Goal: Task Accomplishment & Management: Use online tool/utility

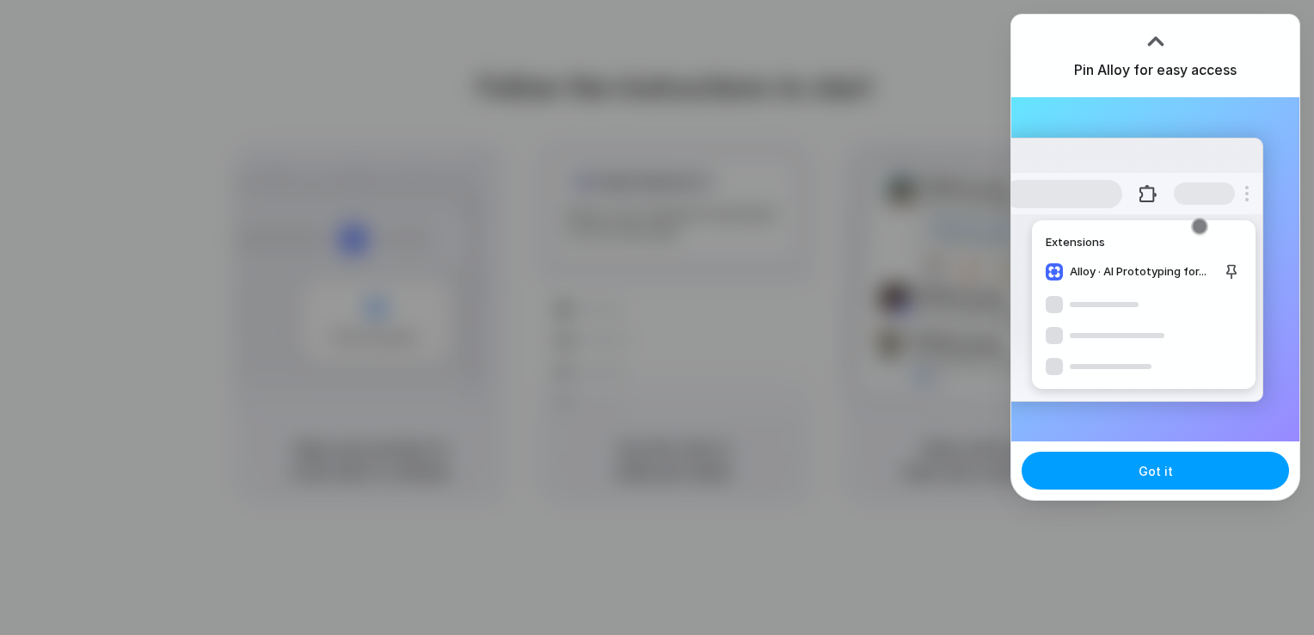
click at [1186, 473] on button "Got it" at bounding box center [1156, 471] width 268 height 38
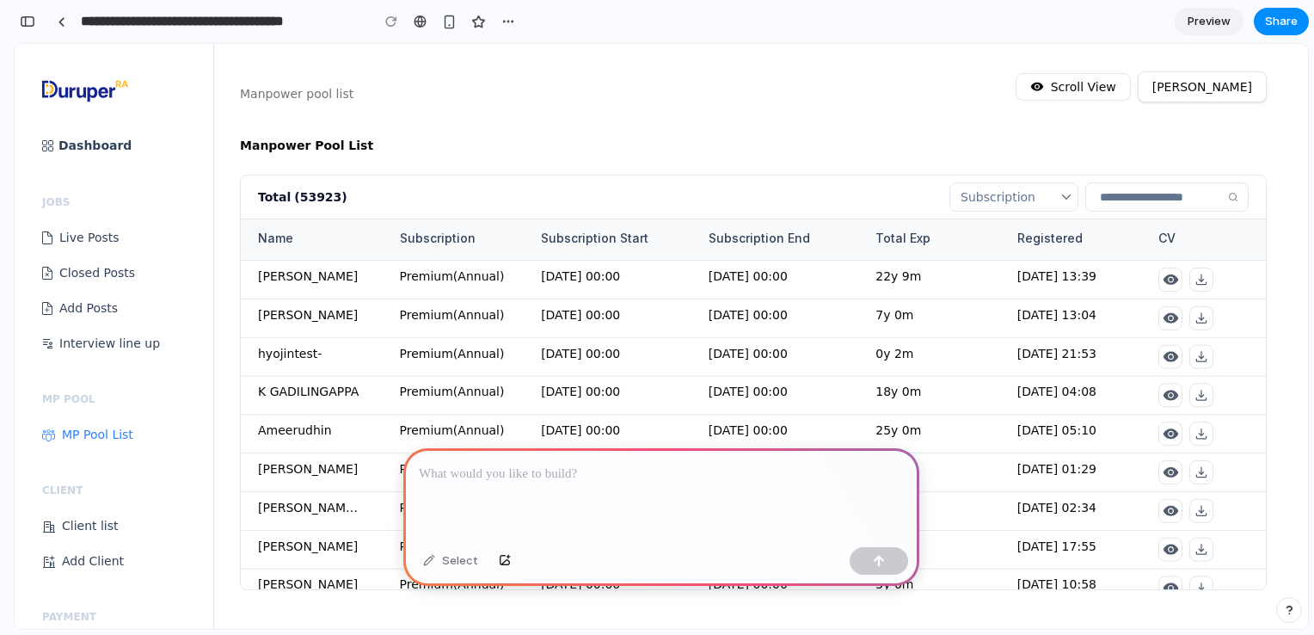
click at [512, 482] on div at bounding box center [661, 494] width 516 height 92
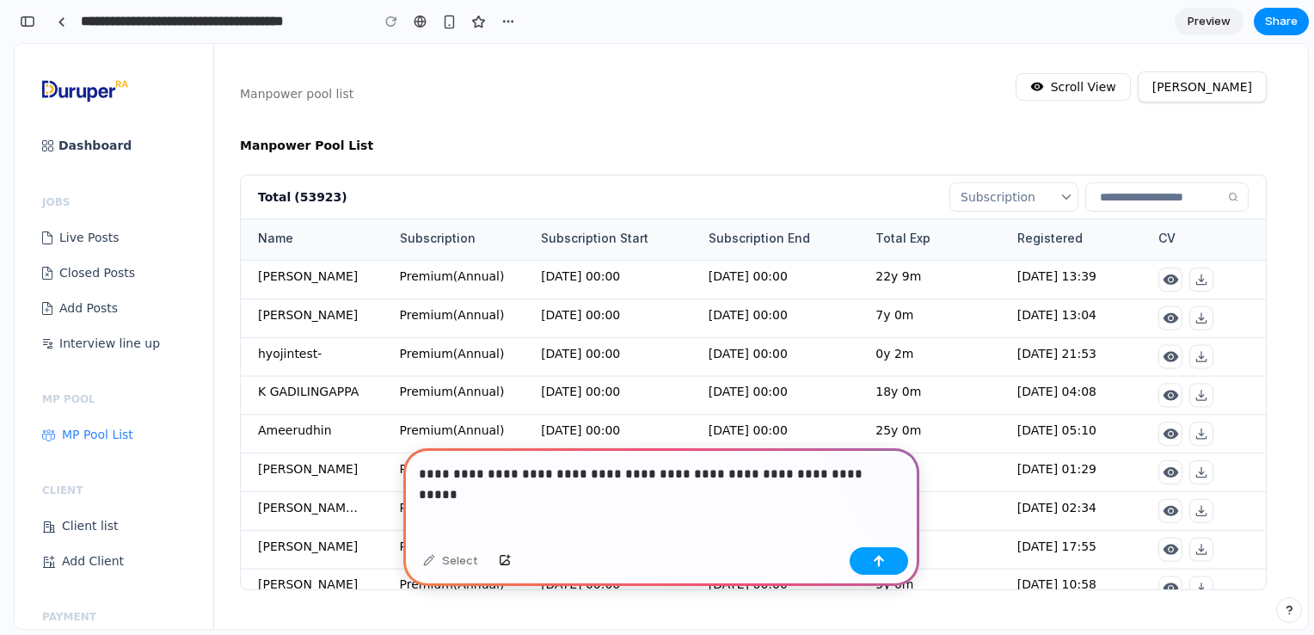
click at [885, 553] on button "button" at bounding box center [879, 561] width 58 height 28
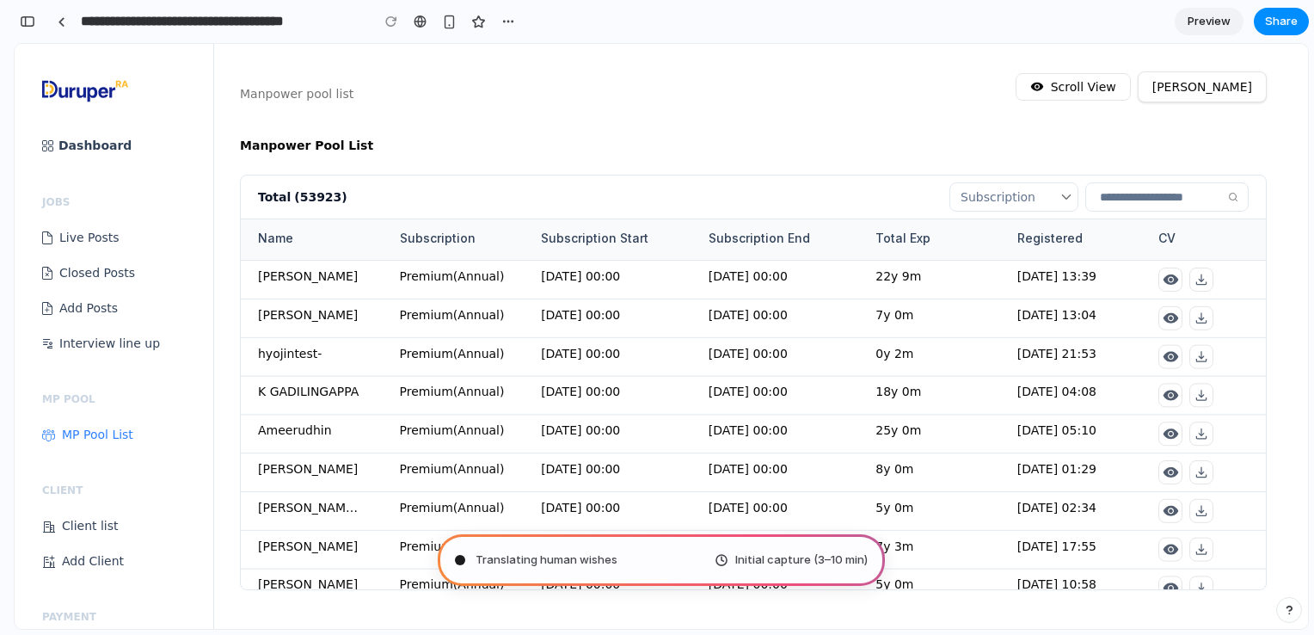
type input "**********"
drag, startPoint x: 864, startPoint y: 546, endPoint x: 1314, endPoint y: 557, distance: 450.0
click at [1314, 557] on html "**********" at bounding box center [657, 317] width 1314 height 635
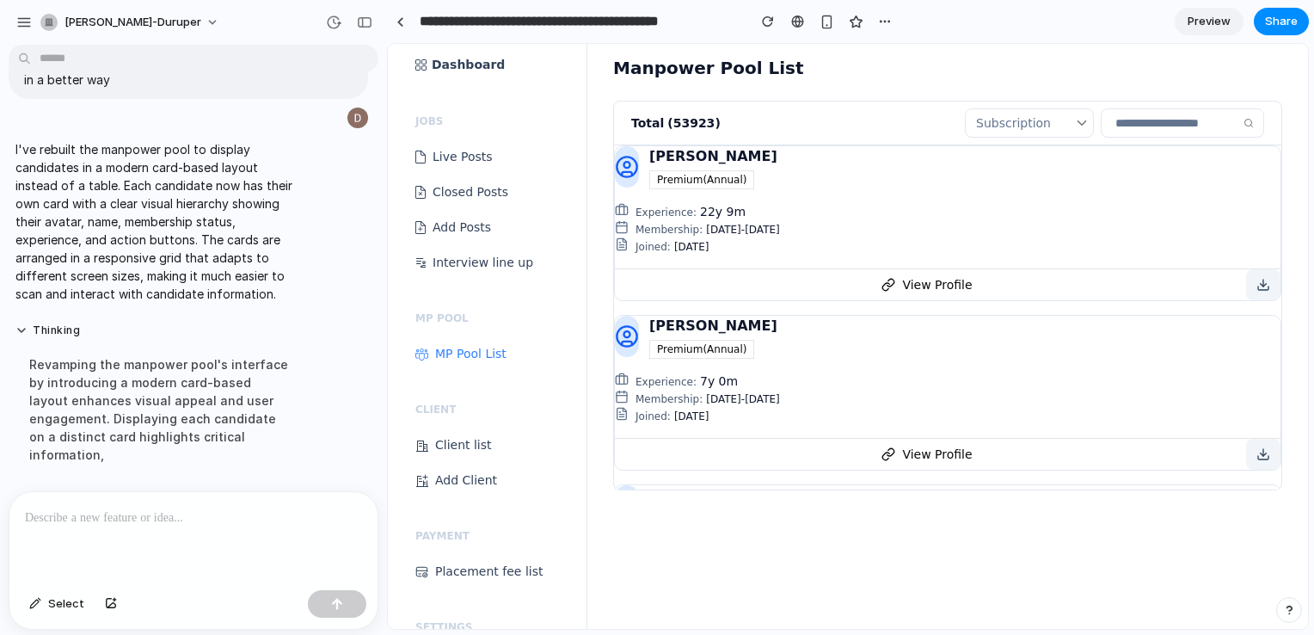
scroll to position [0, 0]
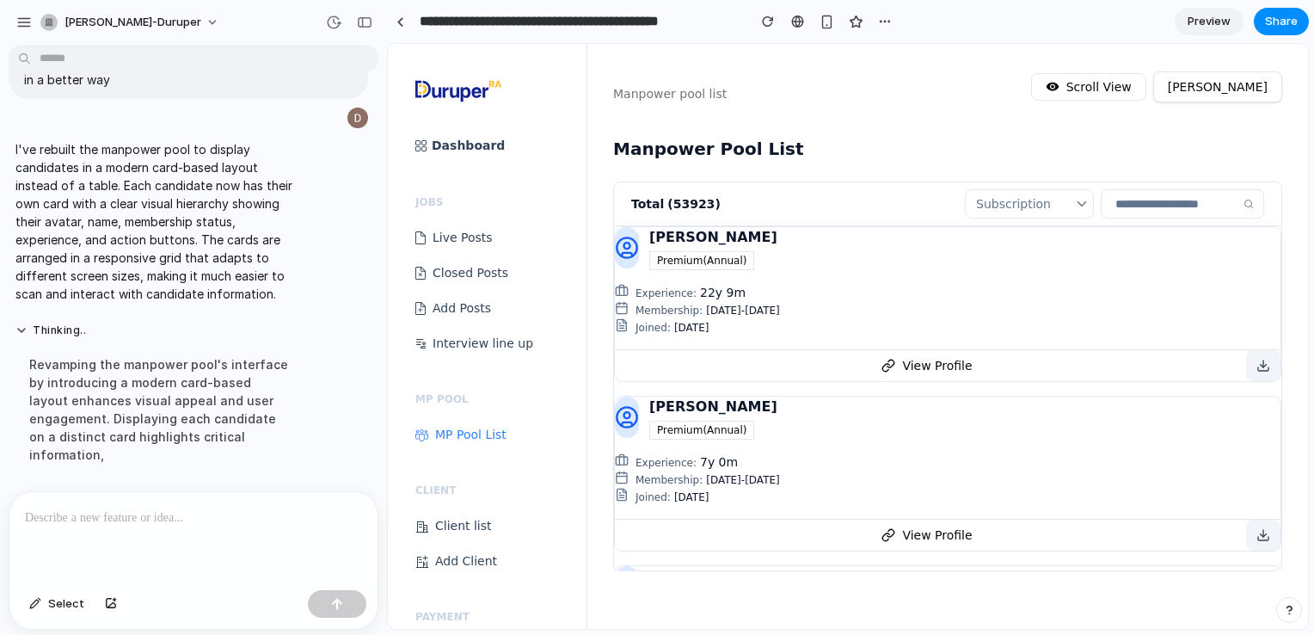
click at [455, 340] on link "Interview line up" at bounding box center [500, 343] width 171 height 15
click at [651, 318] on div "Joined: 03-10-2025" at bounding box center [958, 326] width 645 height 17
click at [665, 305] on span "Membership:" at bounding box center [669, 311] width 67 height 12
click at [918, 346] on div "SRIKANTA MISHRA Premium(Annual) Experience: 22y 9m Membership: 07-10-2025 - 07-…" at bounding box center [948, 304] width 668 height 156
click at [920, 367] on button "View Profile" at bounding box center [927, 365] width 625 height 31
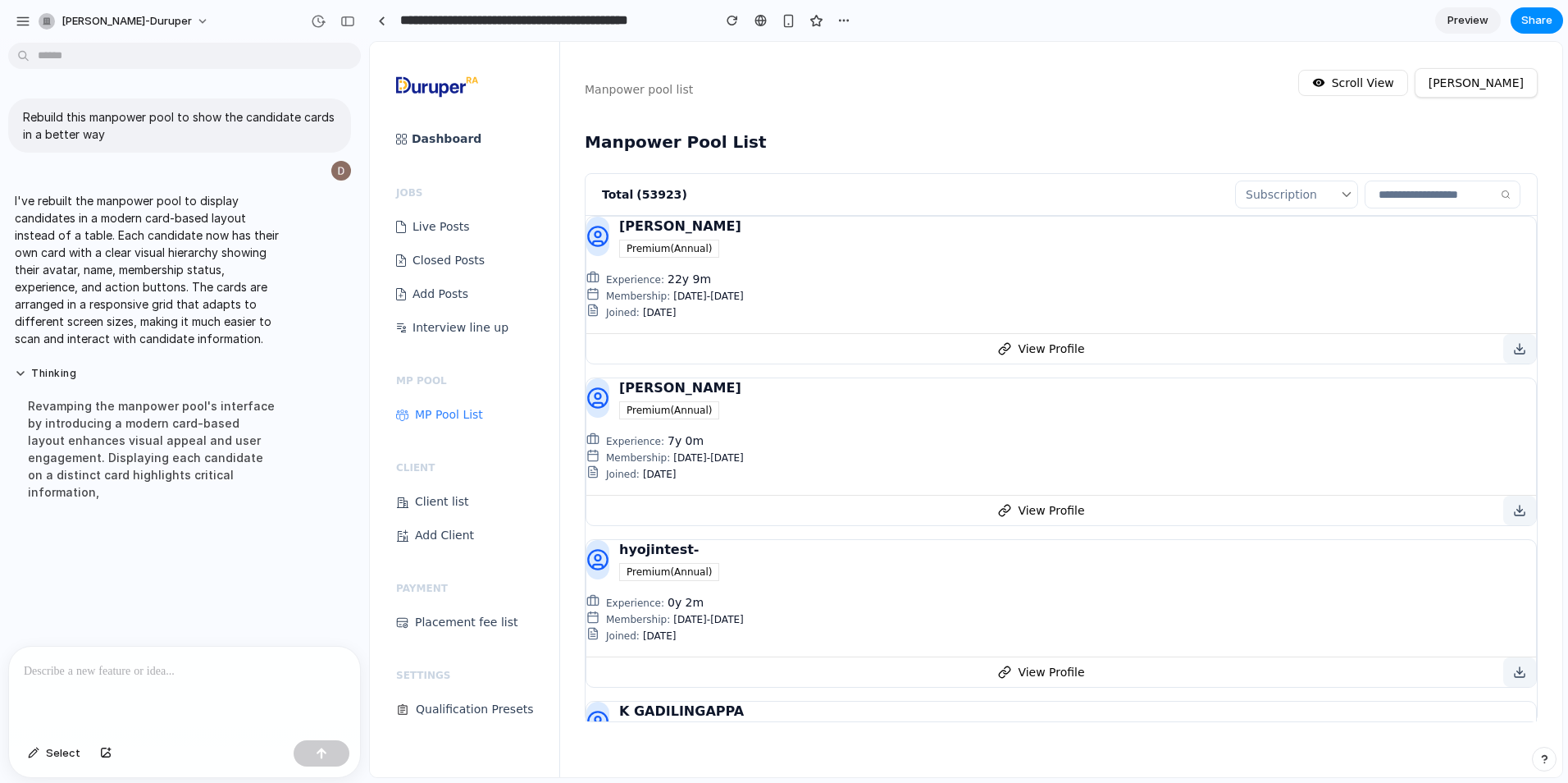
click at [118, 605] on div at bounding box center [184, 690] width 351 height 87
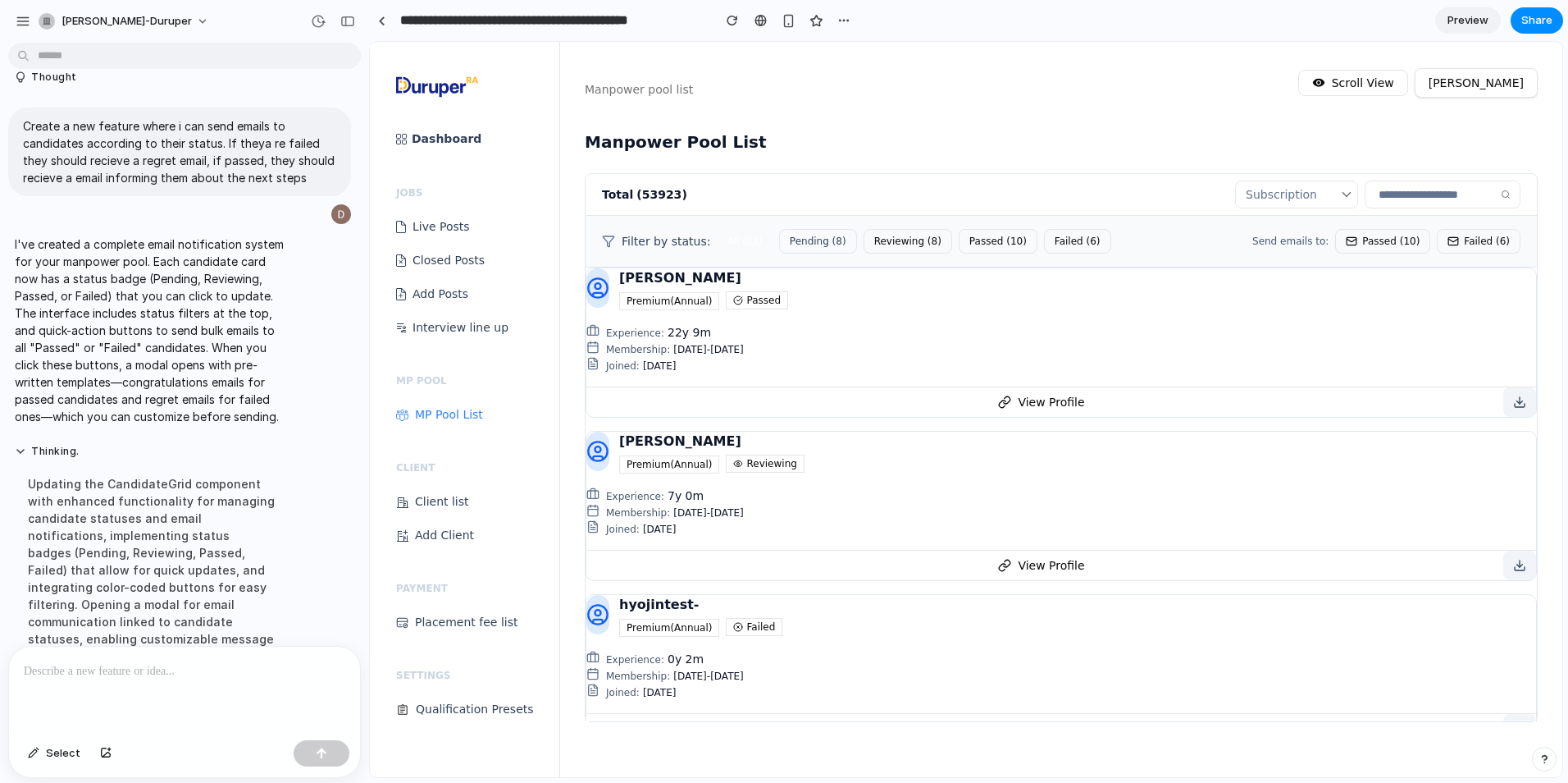
scroll to position [348, 0]
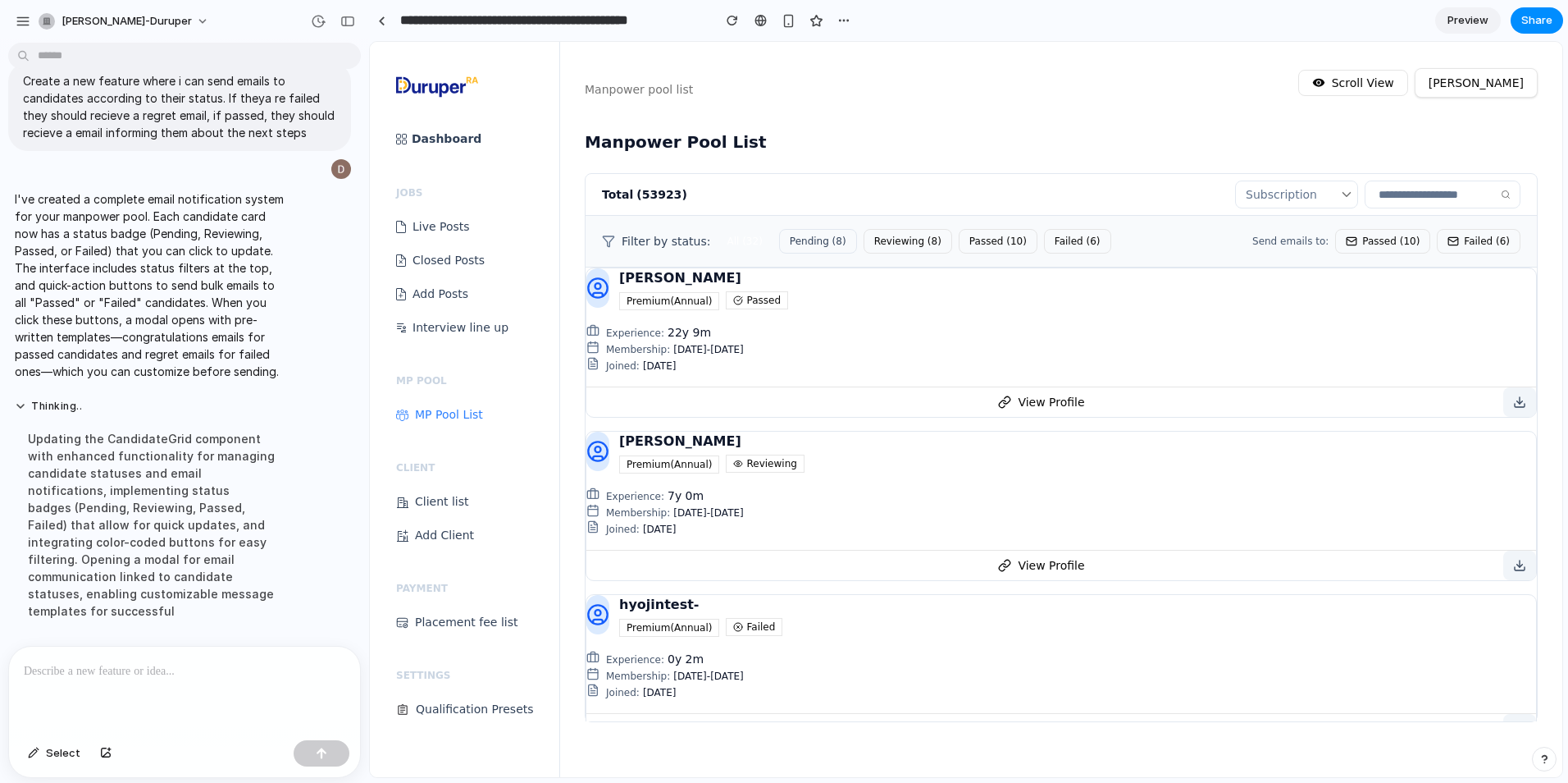
click at [1252, 237] on button "Failed ( 6 )" at bounding box center [1478, 241] width 84 height 25
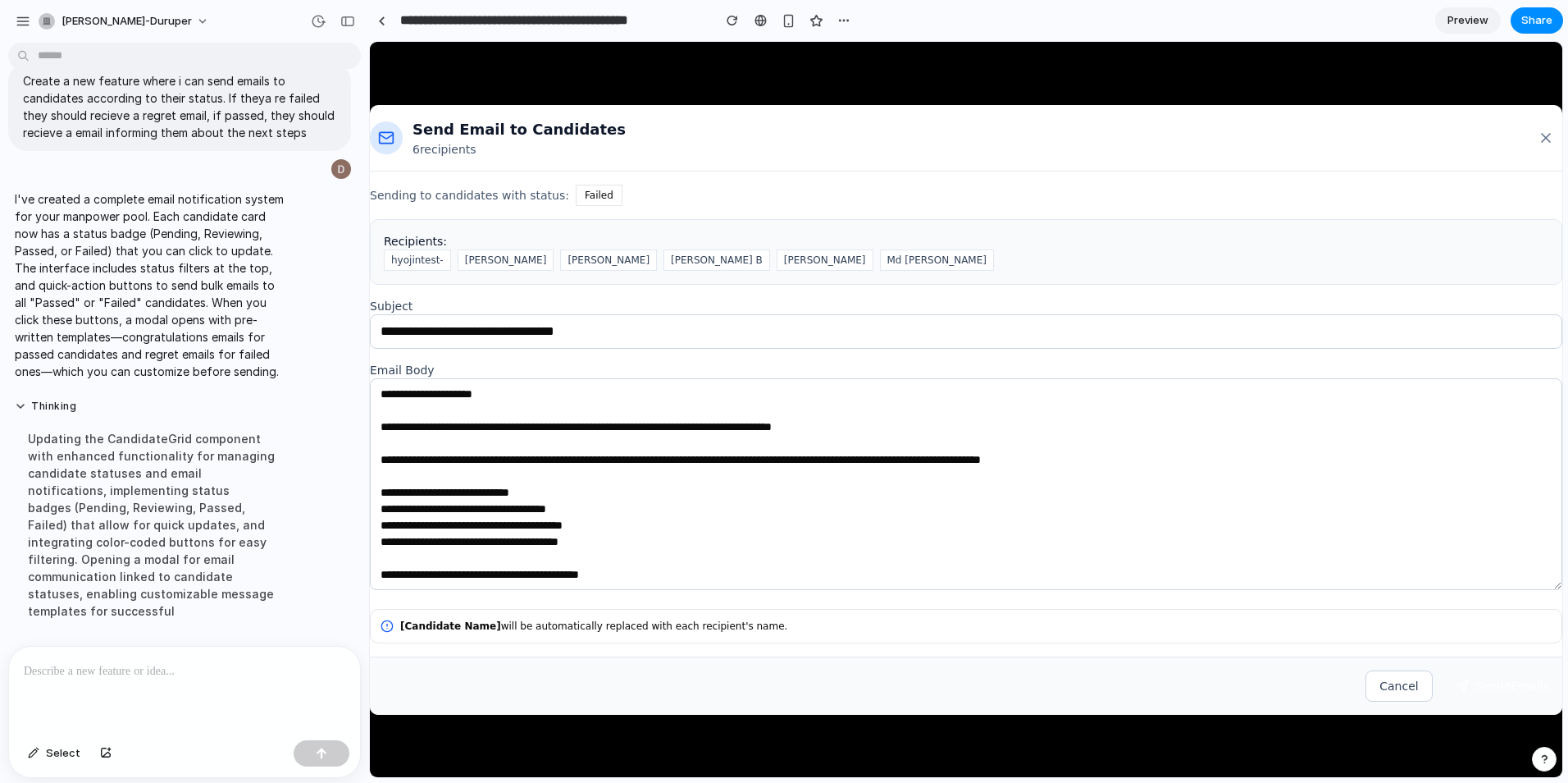
click at [1252, 237] on h3 "Recipients:" at bounding box center [966, 240] width 1164 height 16
click at [1252, 605] on div "Cancel Send 6 Email s" at bounding box center [966, 685] width 1192 height 58
click at [1252, 605] on button "Cancel" at bounding box center [1398, 686] width 67 height 31
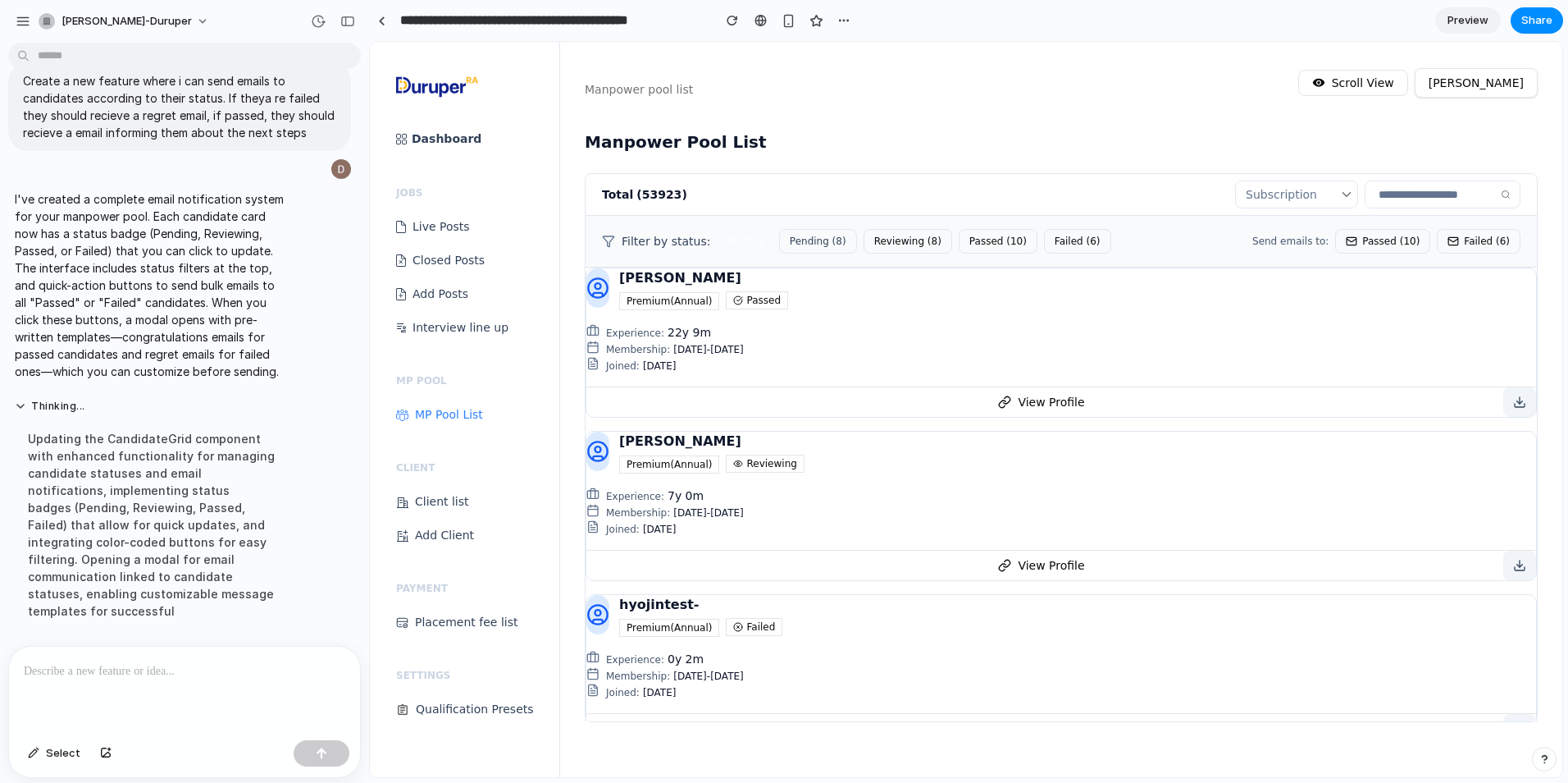
click at [1252, 242] on button "Passed ( 10 )" at bounding box center [1382, 241] width 95 height 25
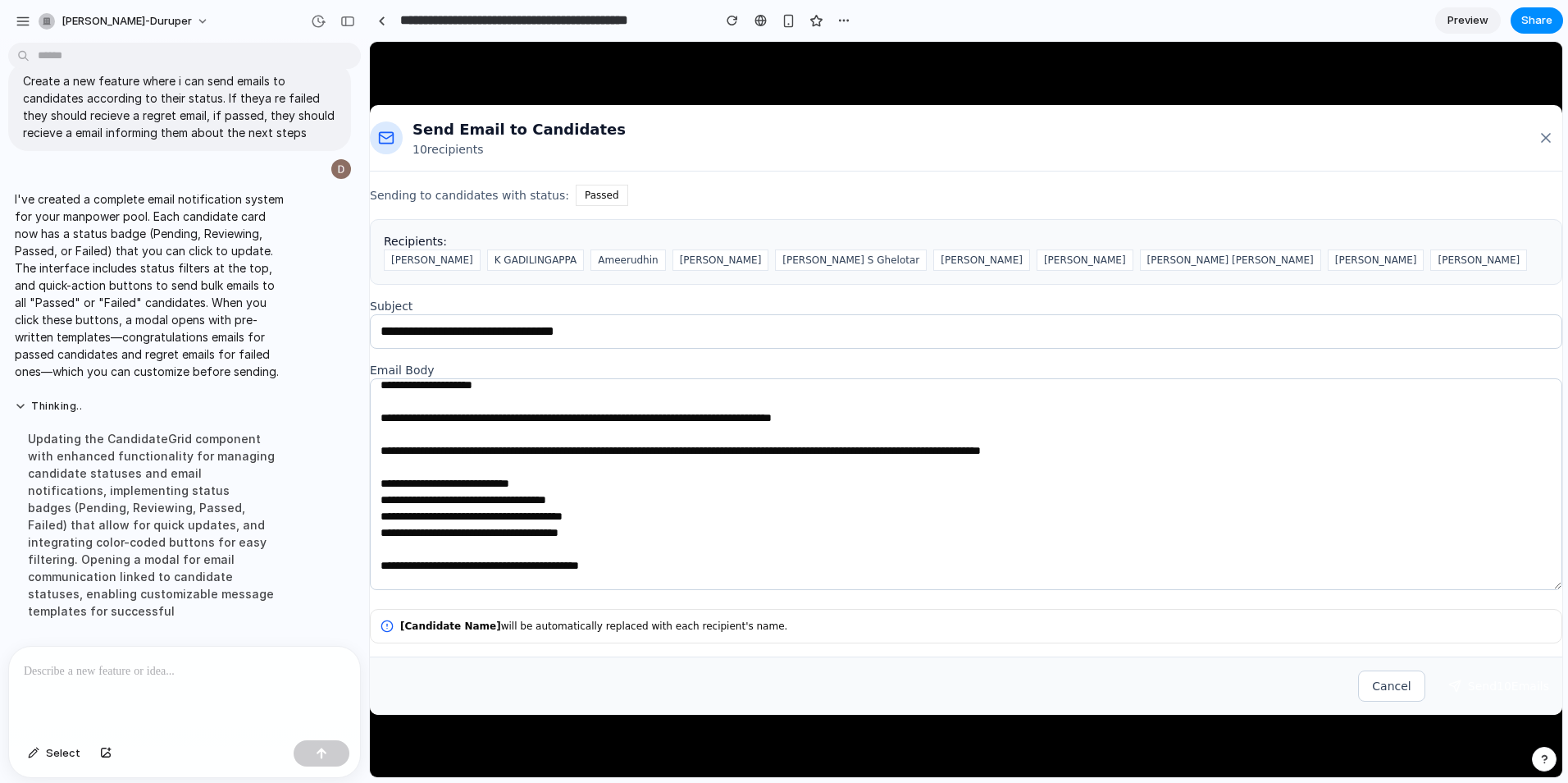
scroll to position [0, 0]
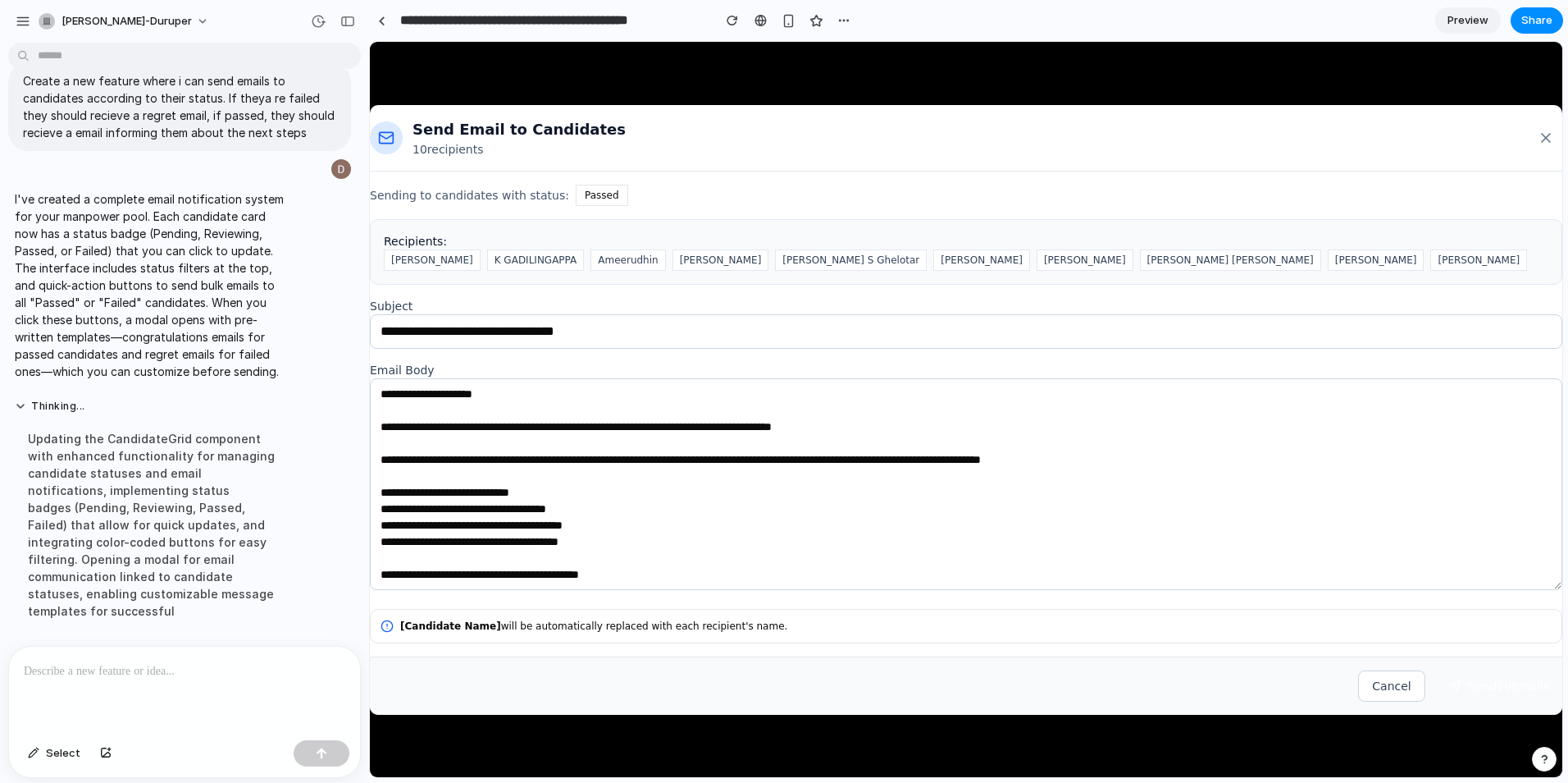
click at [1252, 142] on icon at bounding box center [1545, 137] width 20 height 16
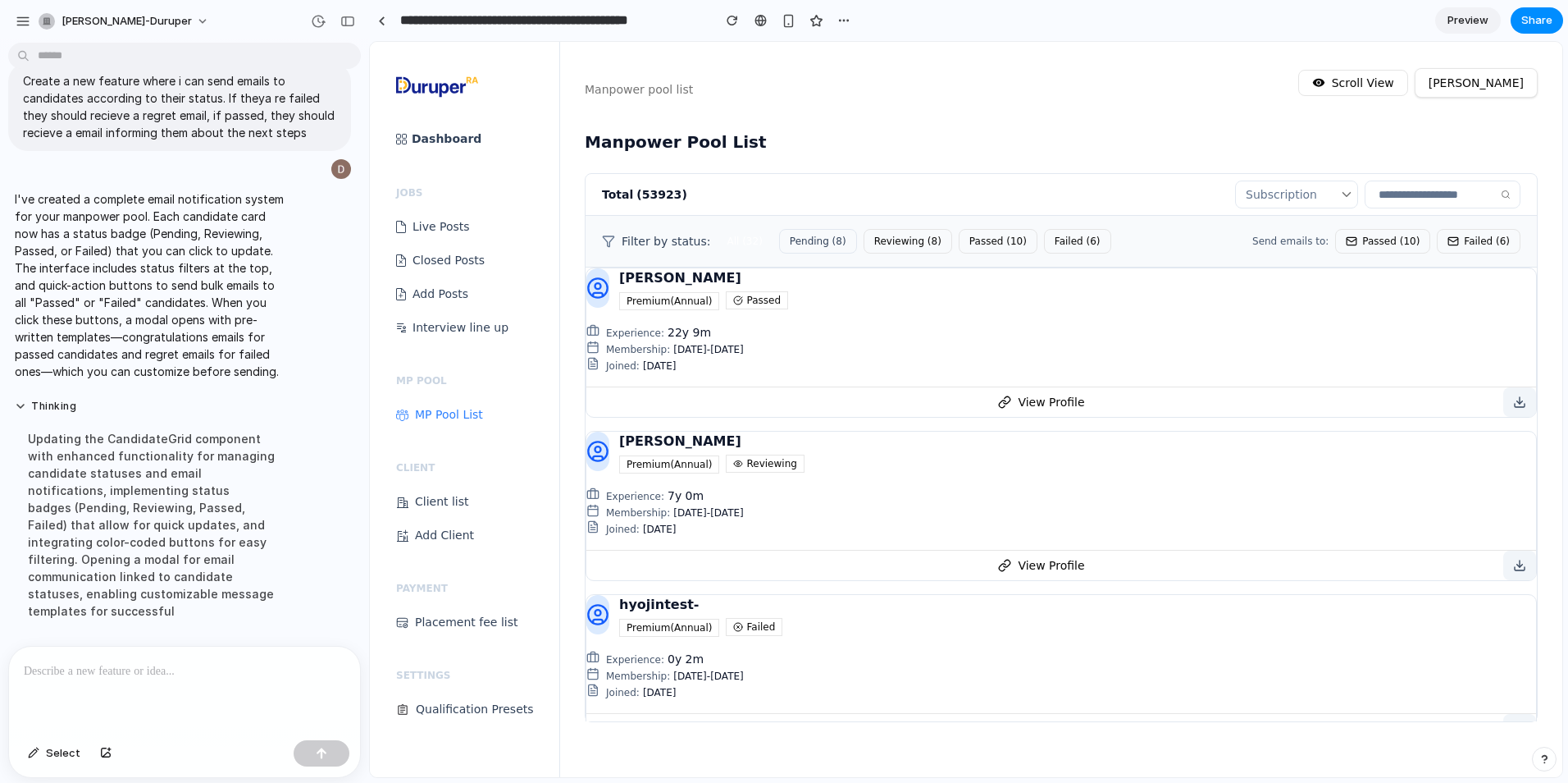
click at [805, 252] on button "Pending ( 8 )" at bounding box center [818, 241] width 78 height 25
click at [865, 240] on button "Reviewing ( 8 )" at bounding box center [907, 241] width 89 height 25
click at [959, 237] on button "Passed ( 10 )" at bounding box center [998, 241] width 79 height 25
click at [1054, 232] on button "Failed ( 6 )" at bounding box center [1077, 241] width 68 height 25
click at [871, 236] on button "Reviewing ( 8 )" at bounding box center [909, 241] width 89 height 25
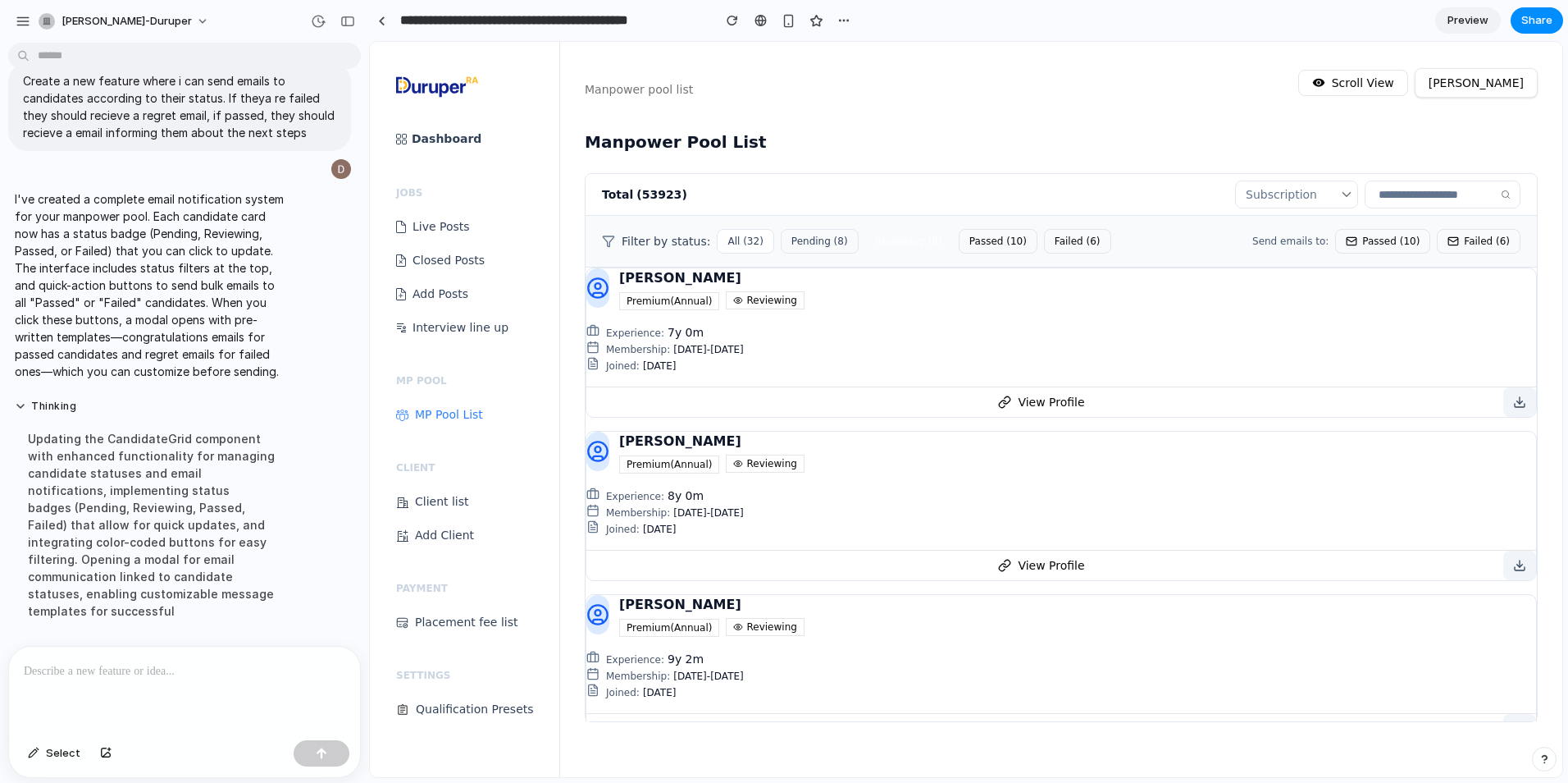
click at [819, 237] on button "Pending ( 8 )" at bounding box center [820, 241] width 78 height 25
click at [727, 252] on button "All ( 32 )" at bounding box center [744, 241] width 56 height 25
click at [906, 92] on nav "Manpower pool list Scroll View Dhruv Kamath" at bounding box center [1061, 70] width 1002 height 55
click at [1252, 241] on icon at bounding box center [1352, 241] width 11 height 11
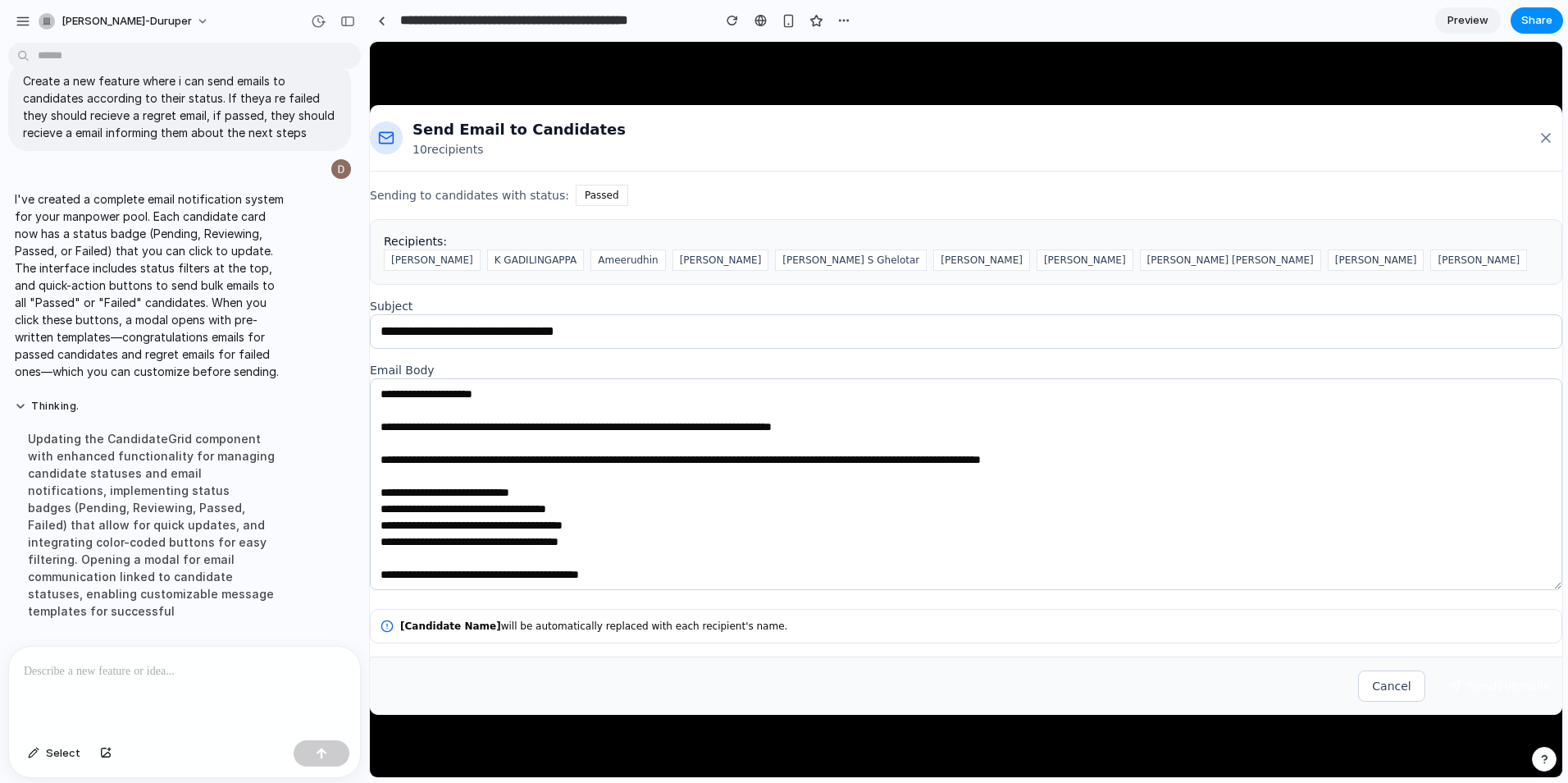
click at [1252, 135] on icon at bounding box center [1545, 137] width 20 height 16
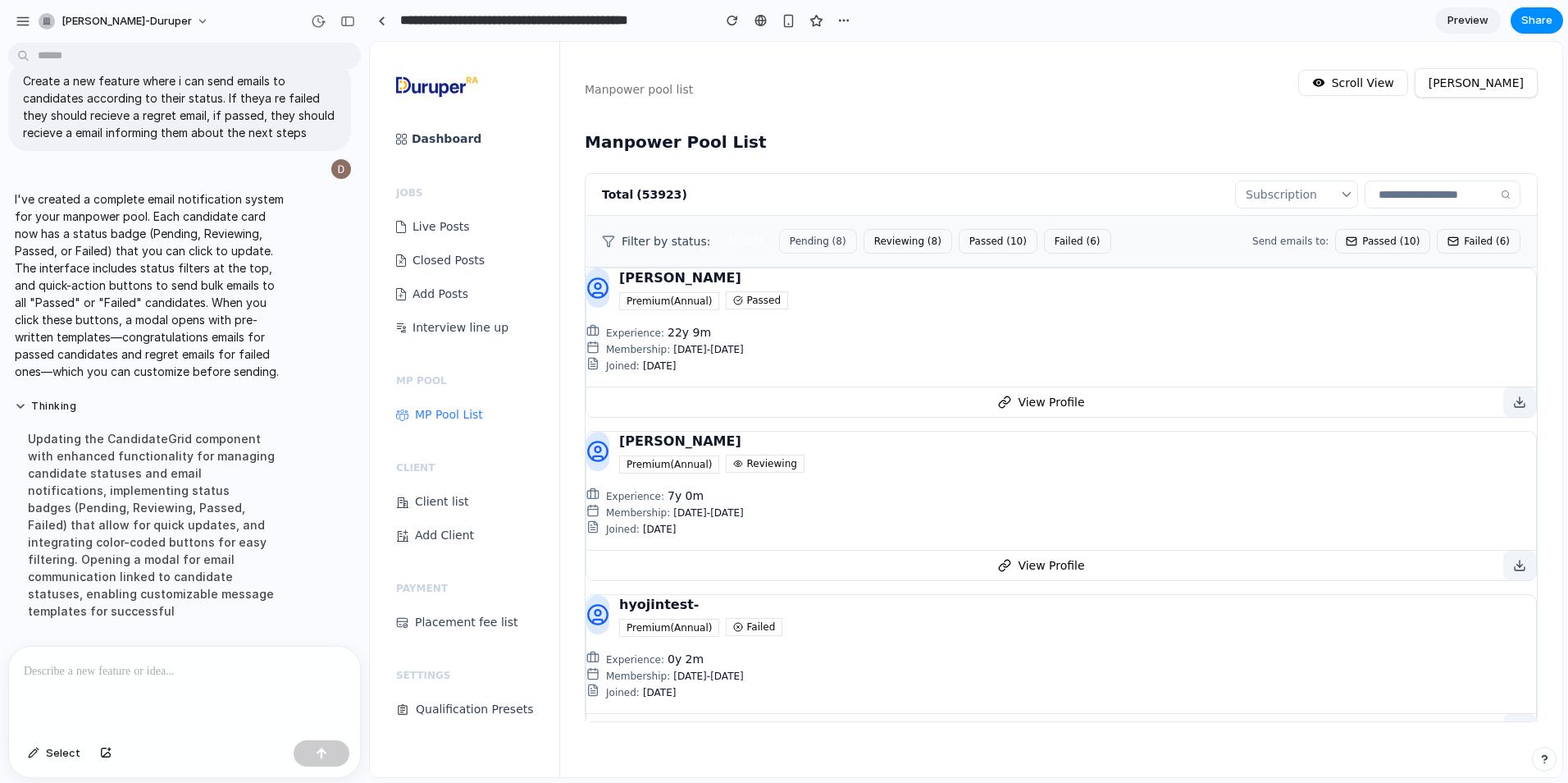
click at [1252, 242] on button "Passed ( 10 )" at bounding box center [1382, 241] width 95 height 25
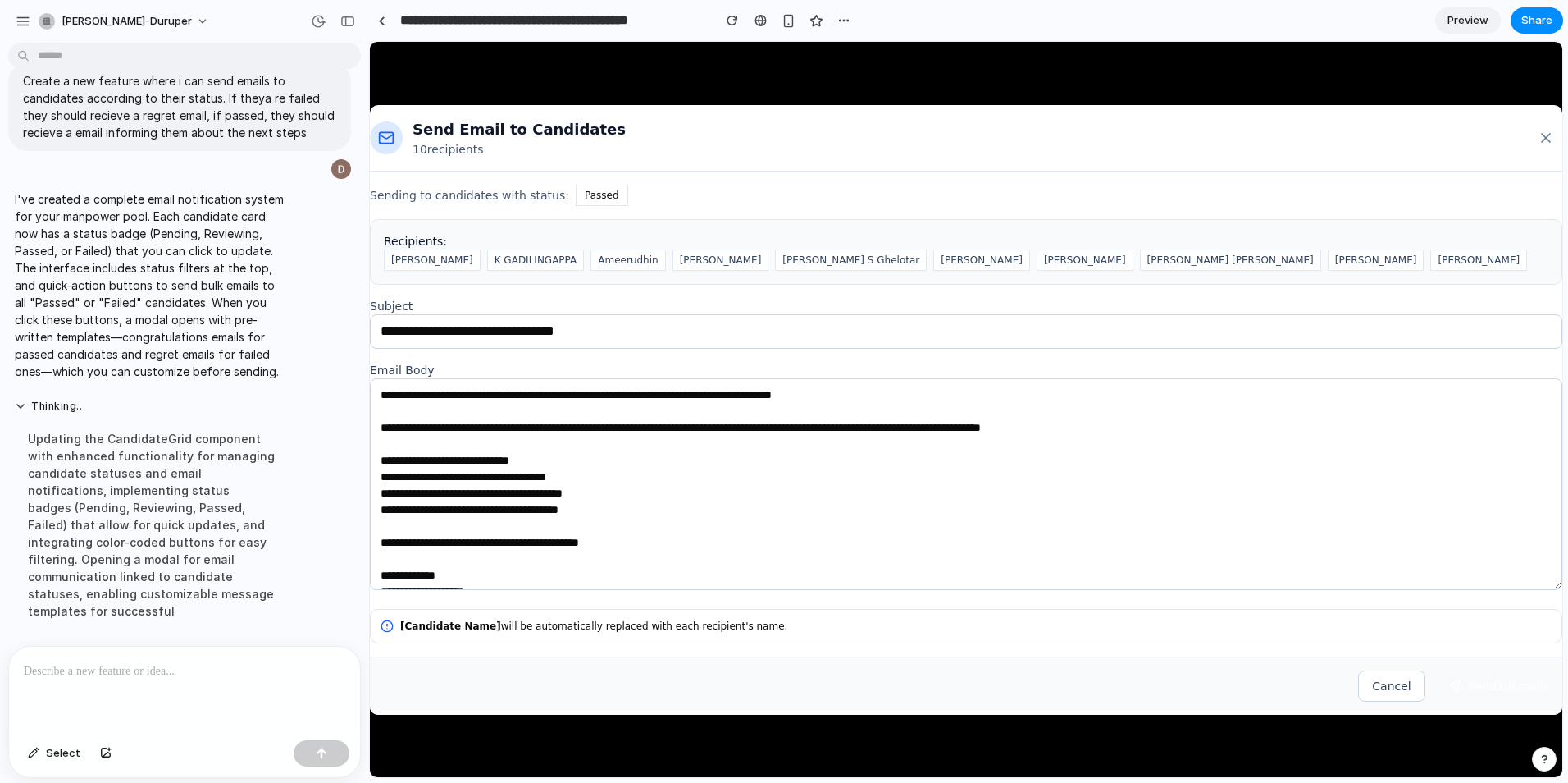
scroll to position [50, 0]
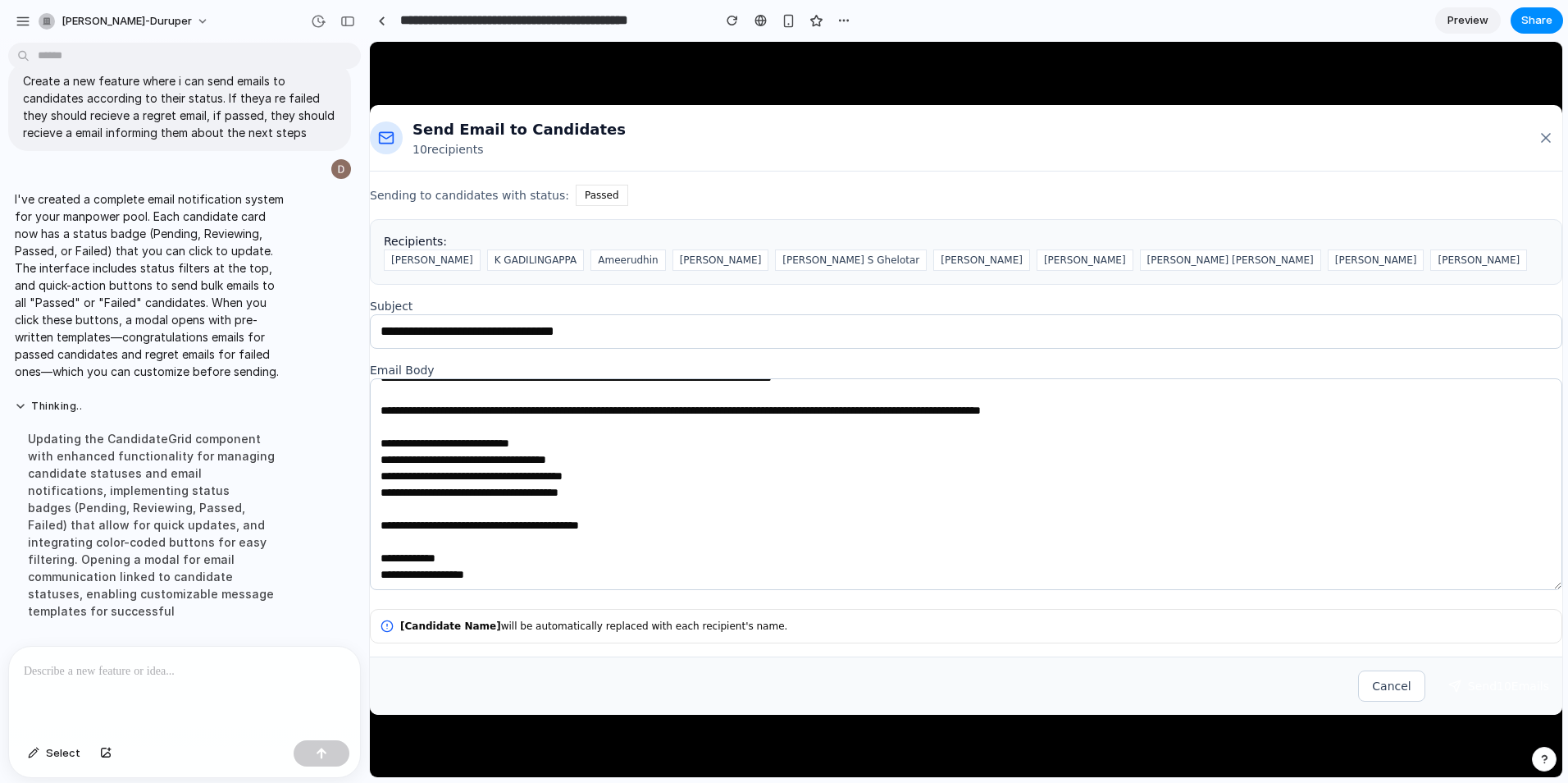
click at [1252, 605] on icon at bounding box center [1455, 686] width 13 height 13
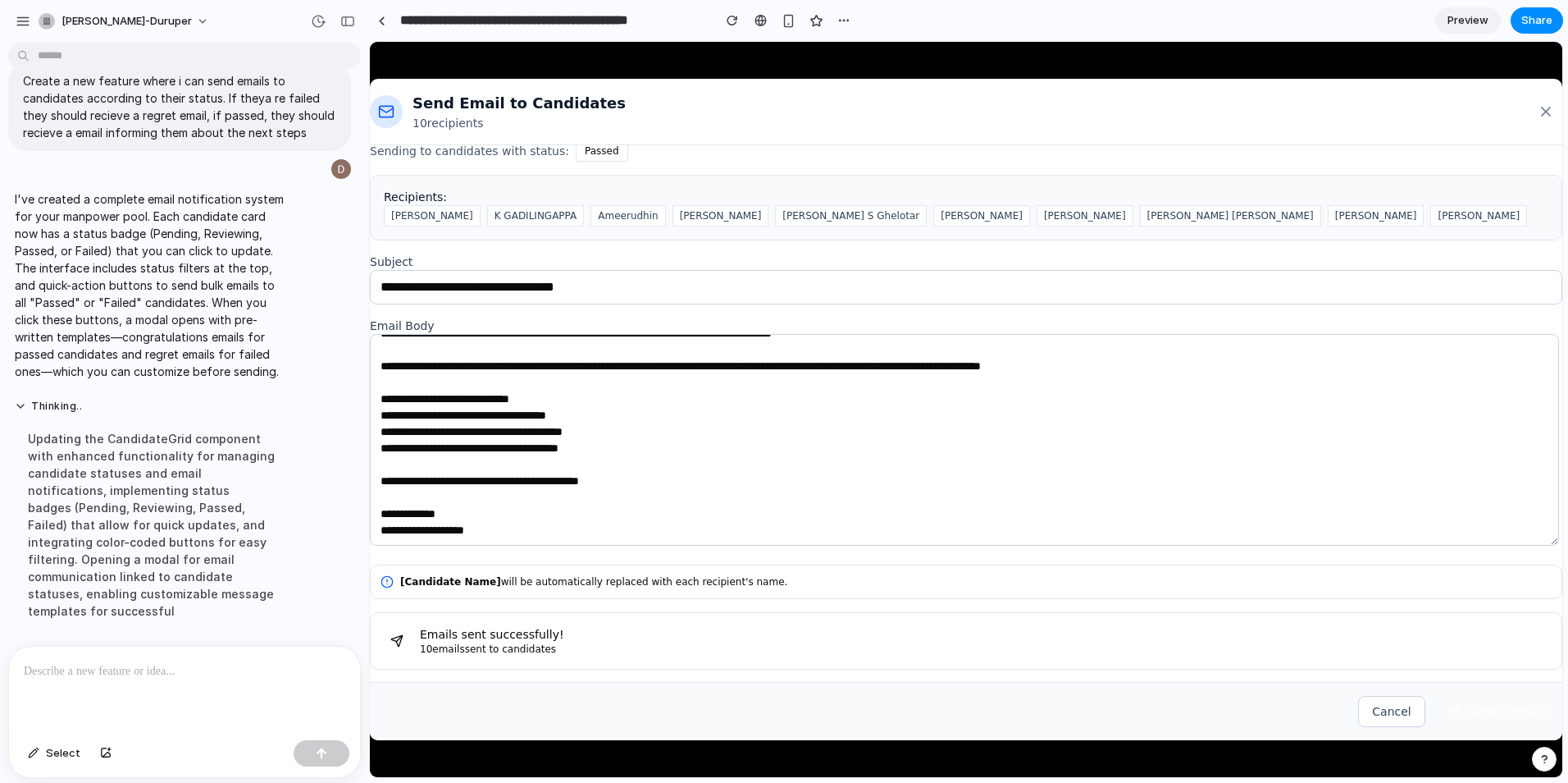
scroll to position [0, 0]
